Goal: Information Seeking & Learning: Learn about a topic

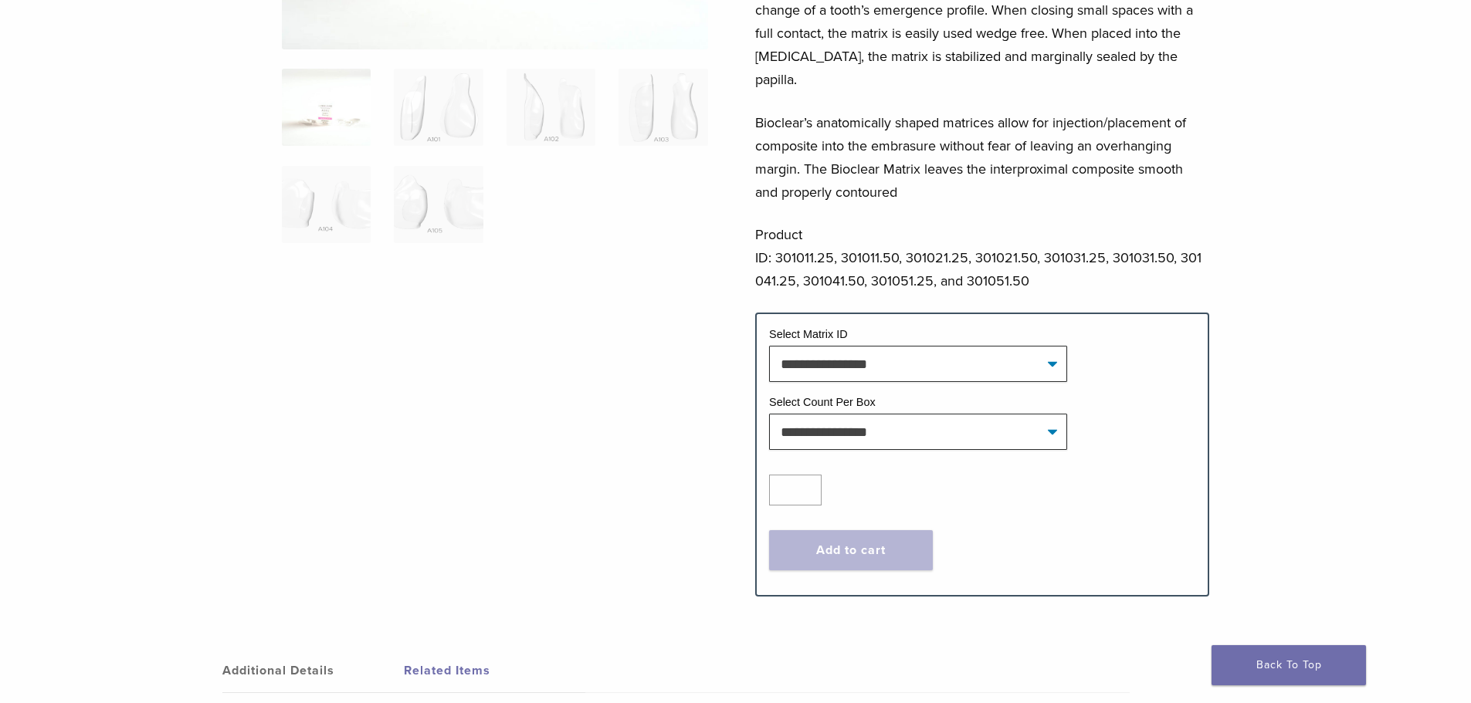
scroll to position [386, 0]
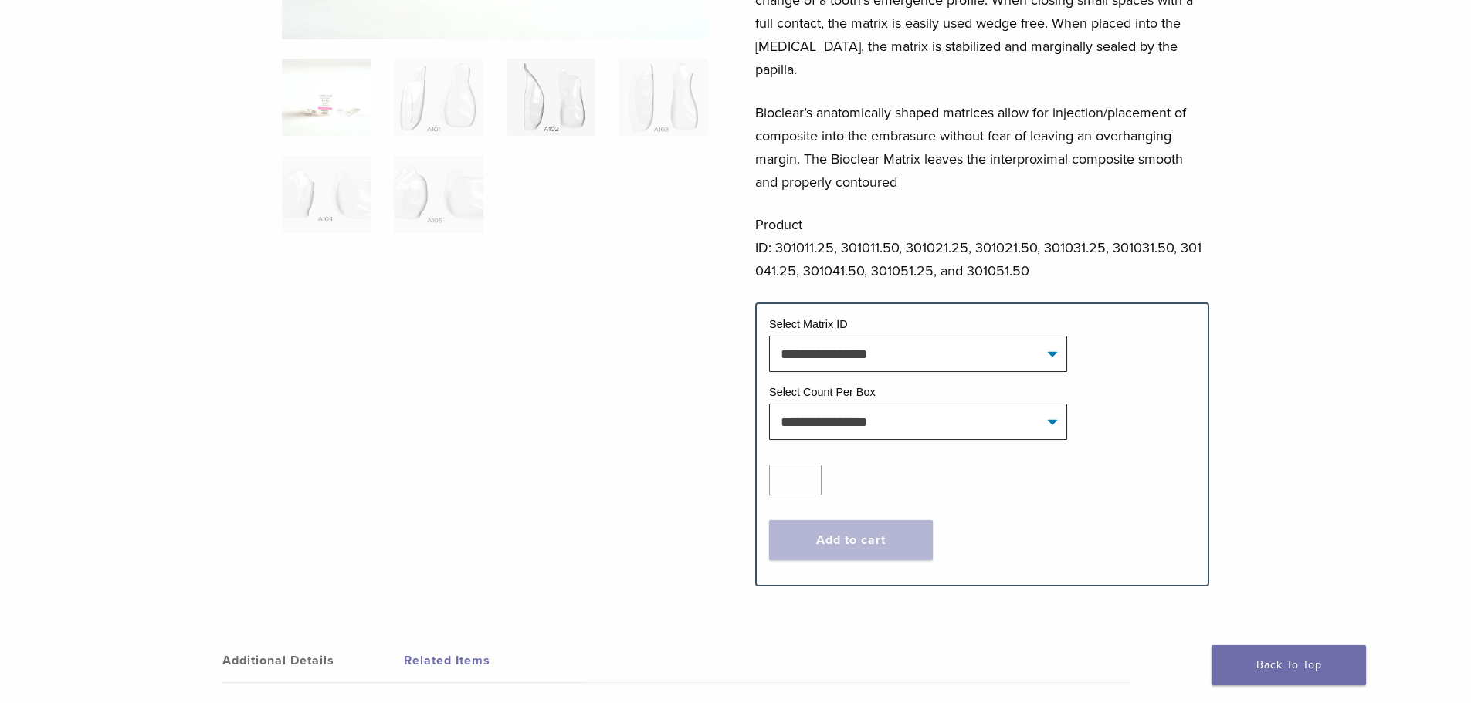
click at [540, 104] on img at bounding box center [551, 97] width 89 height 77
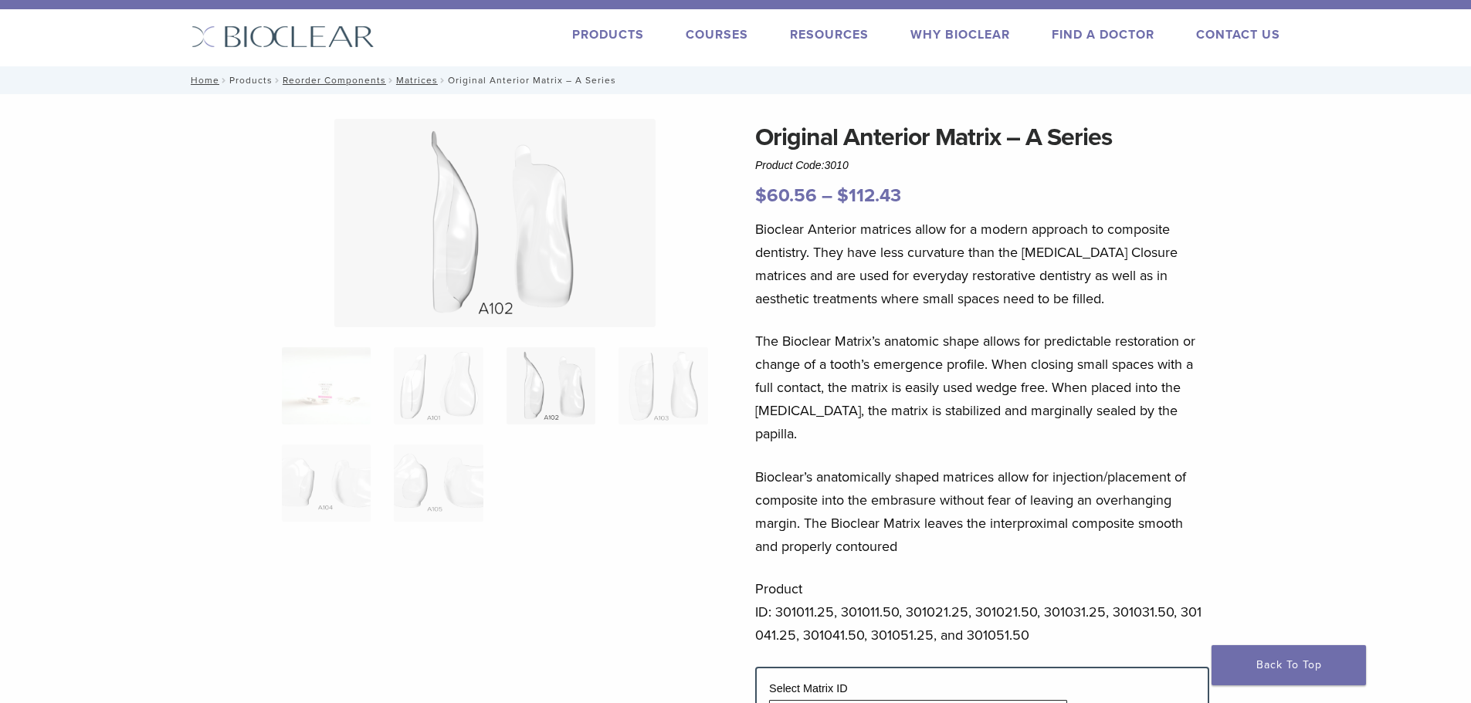
scroll to position [0, 0]
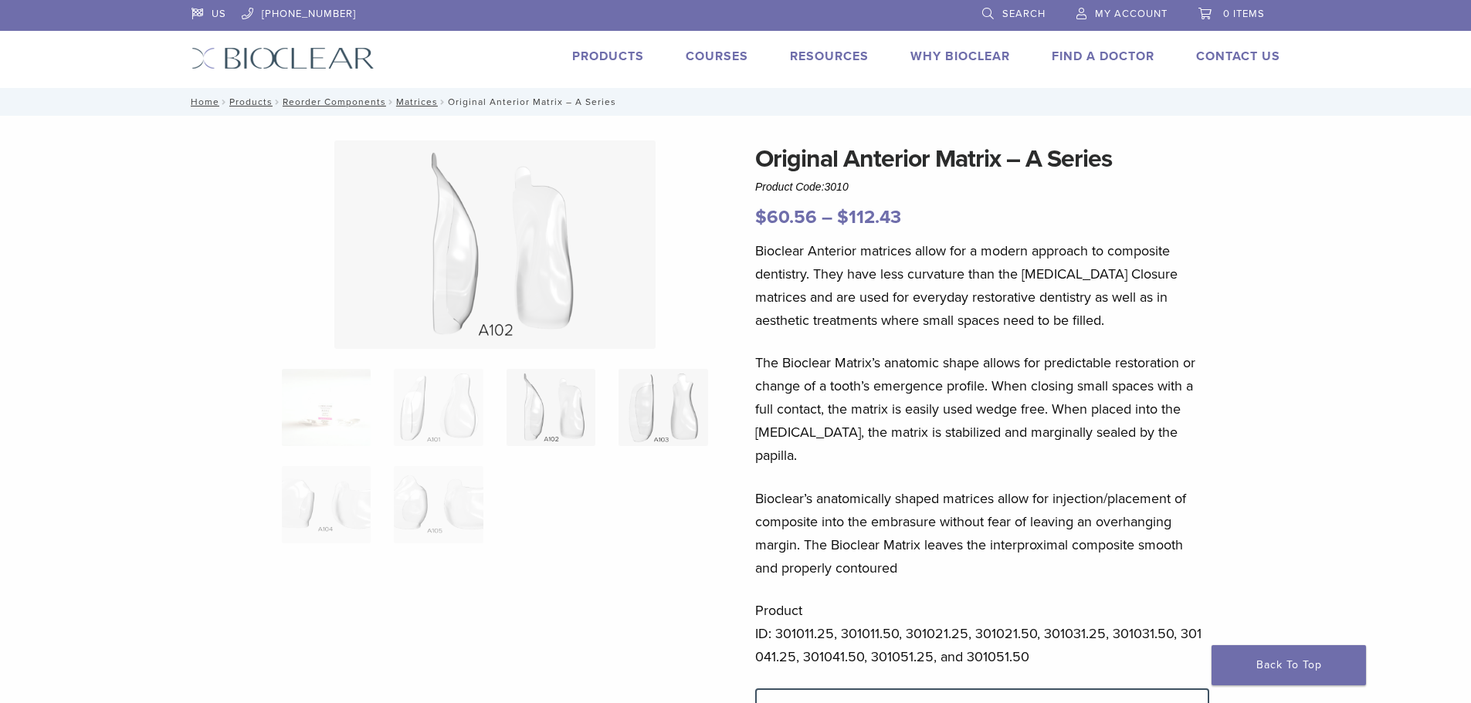
click at [684, 404] on img at bounding box center [662, 407] width 89 height 77
click at [466, 417] on img at bounding box center [438, 407] width 89 height 77
click at [432, 498] on img at bounding box center [438, 504] width 89 height 77
click at [325, 526] on img at bounding box center [326, 504] width 89 height 77
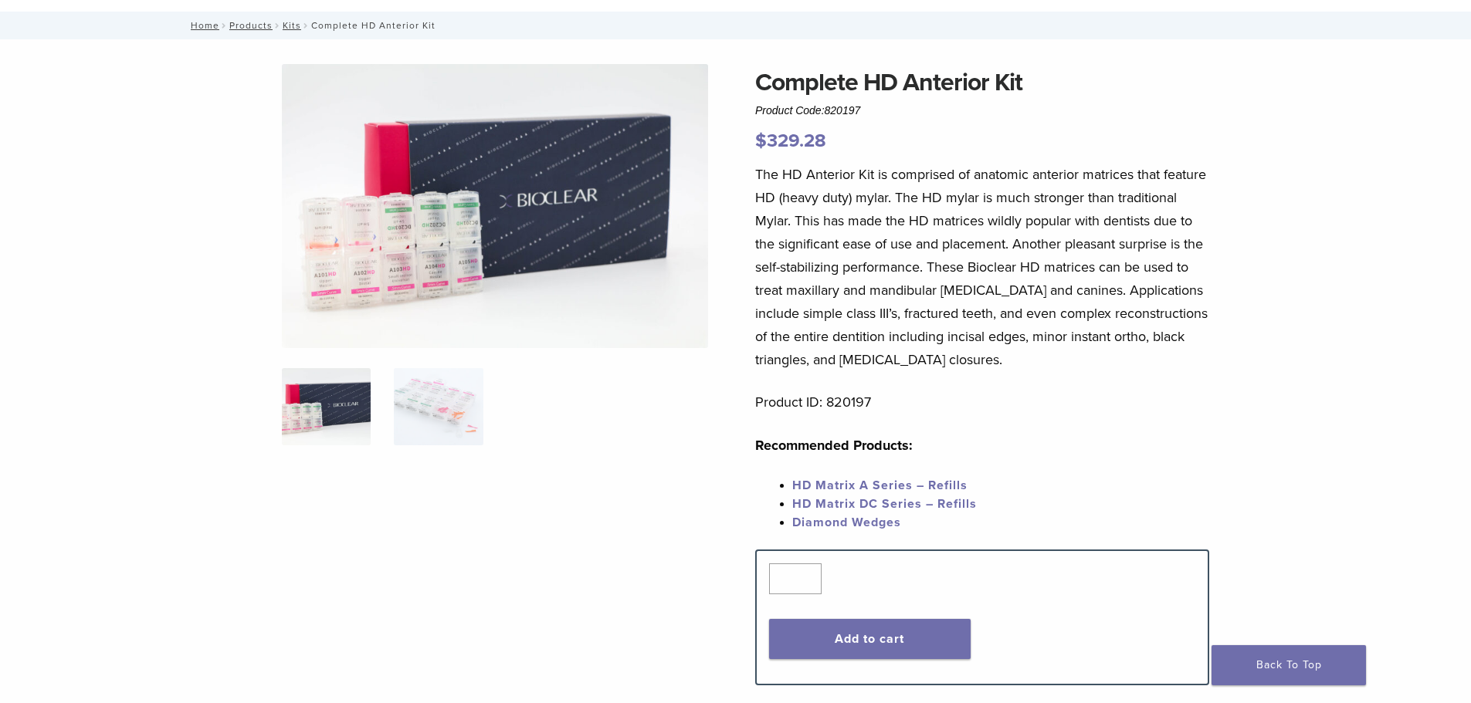
scroll to position [77, 0]
click at [448, 422] on img at bounding box center [438, 406] width 89 height 77
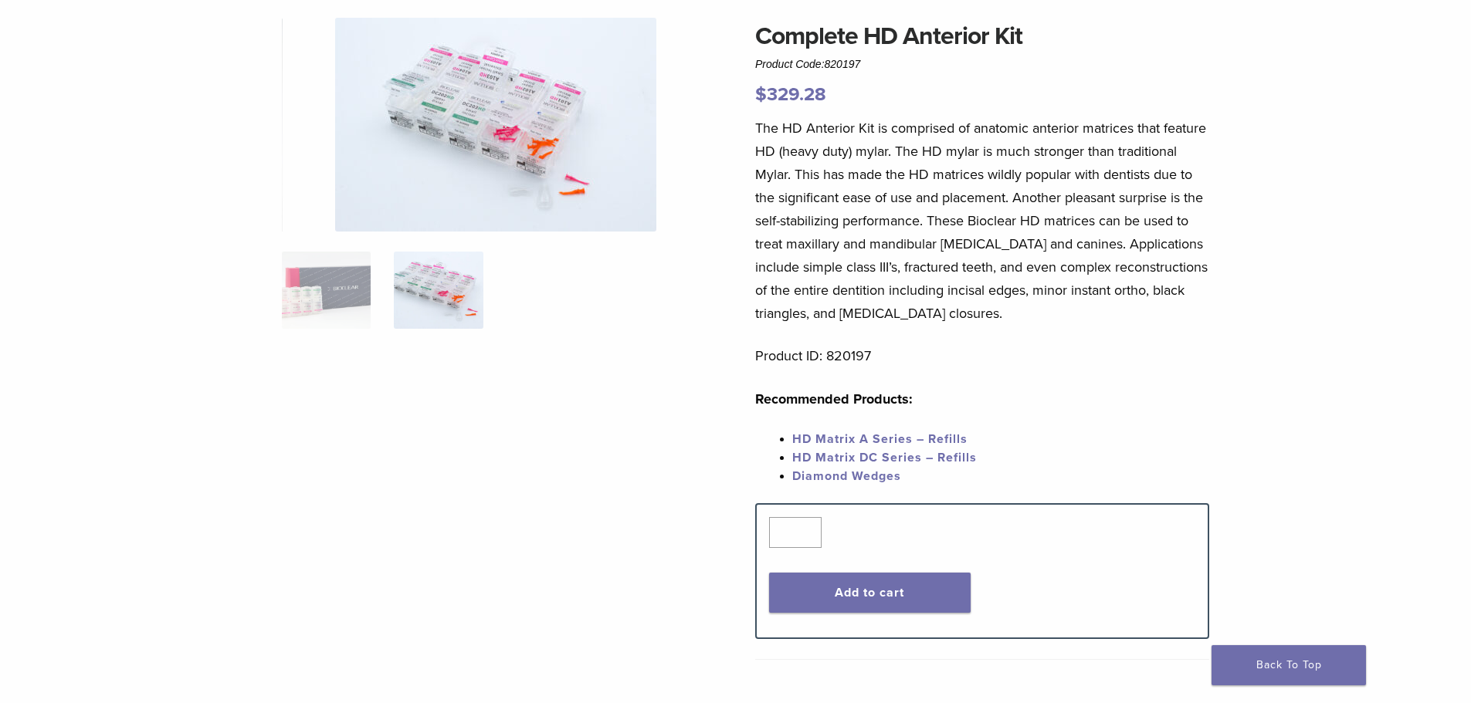
scroll to position [0, 0]
